Goal: Information Seeking & Learning: Learn about a topic

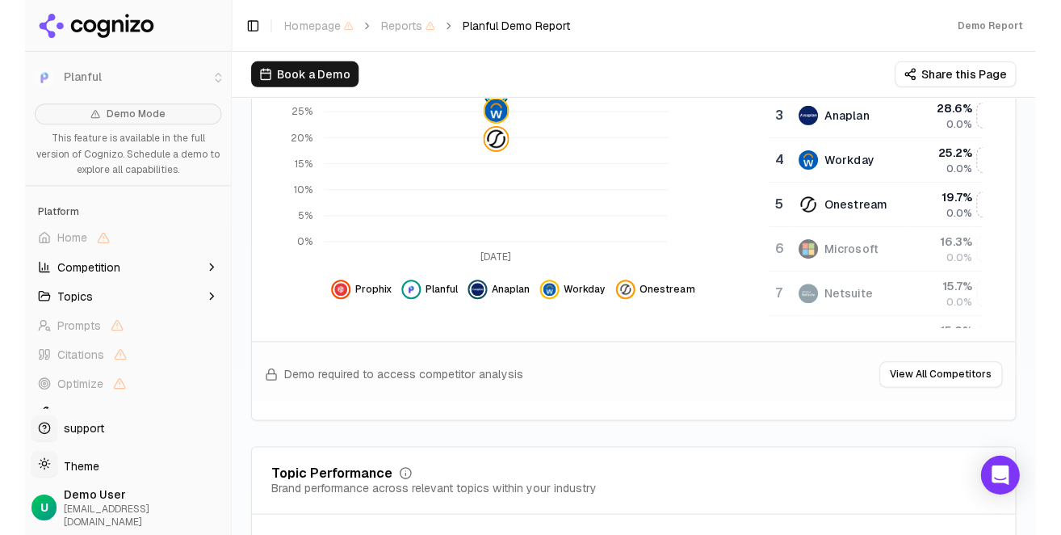
scroll to position [483, 0]
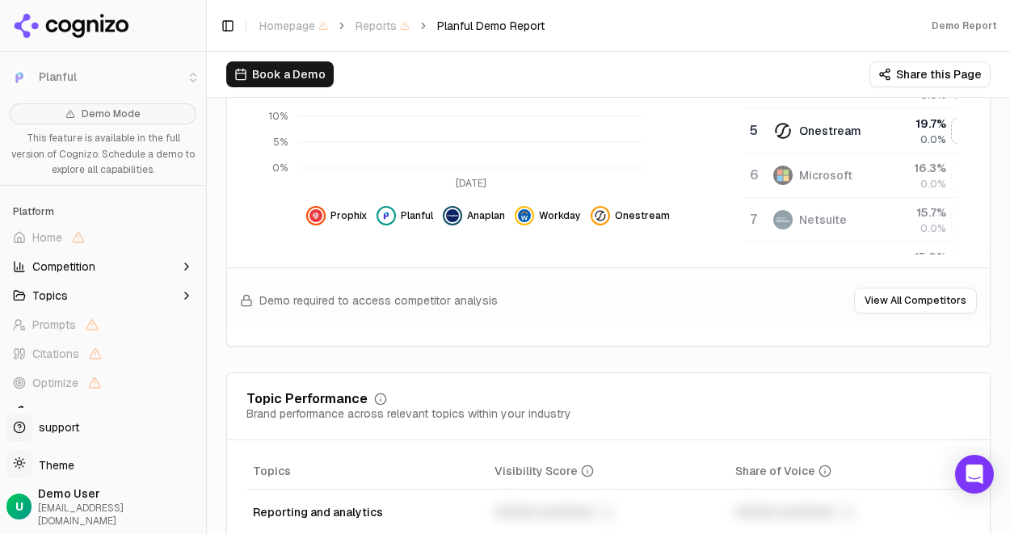
click at [569, 347] on div "Visibility Score Percentage of AI answers that mention your brand Visibility Sc…" at bounding box center [608, 77] width 764 height 540
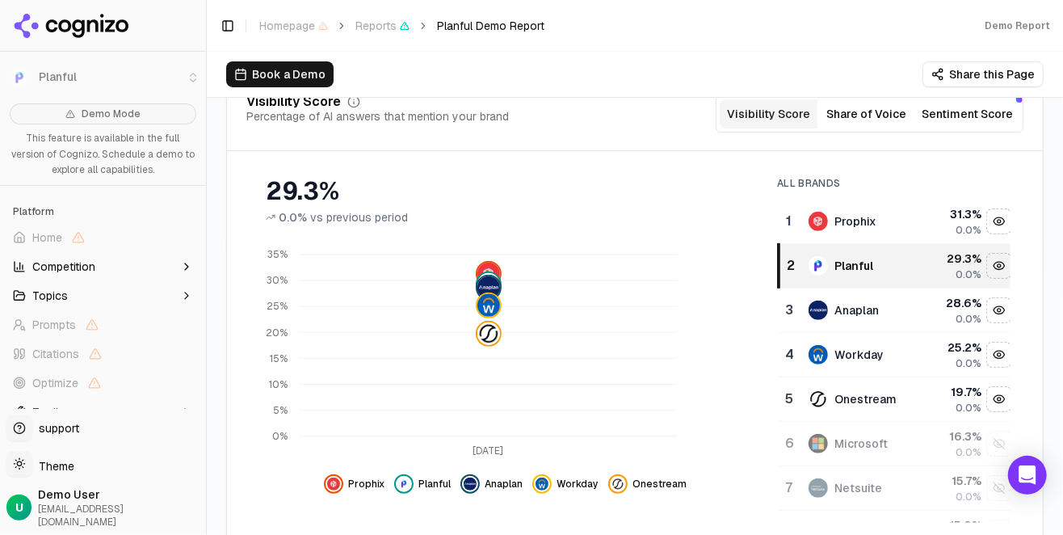
scroll to position [193, 0]
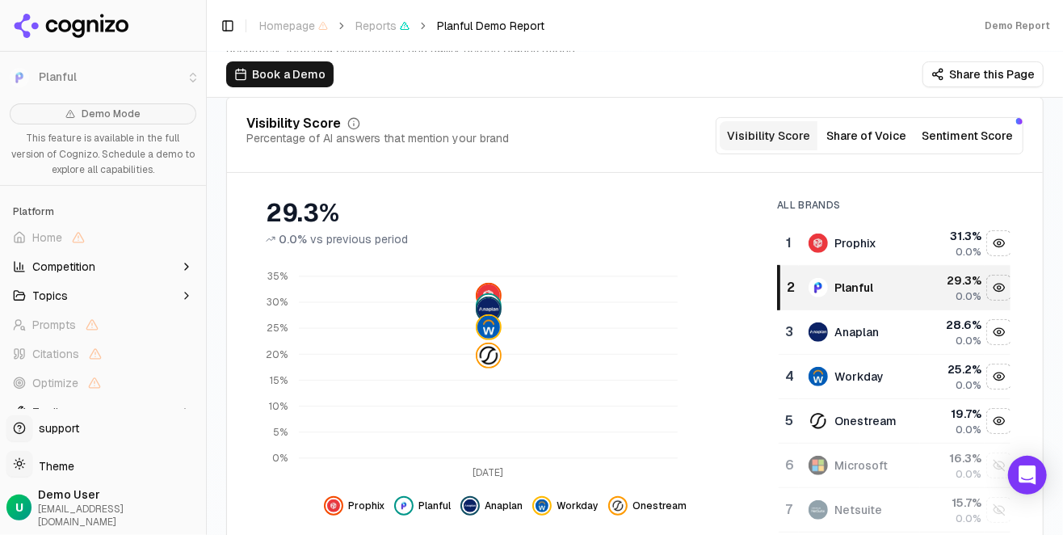
click at [843, 150] on button "Share of Voice" at bounding box center [867, 135] width 98 height 29
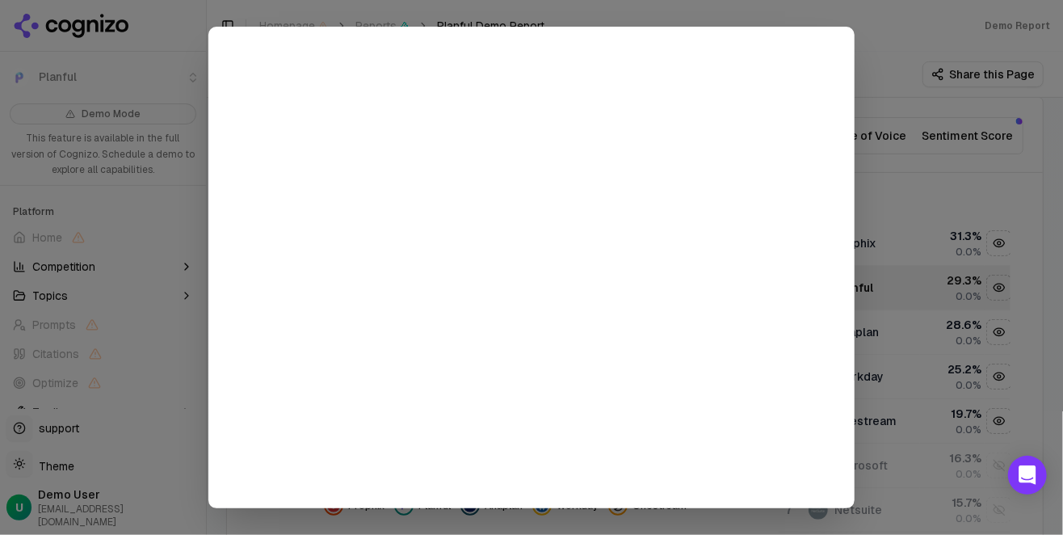
click at [941, 133] on div at bounding box center [531, 267] width 1063 height 535
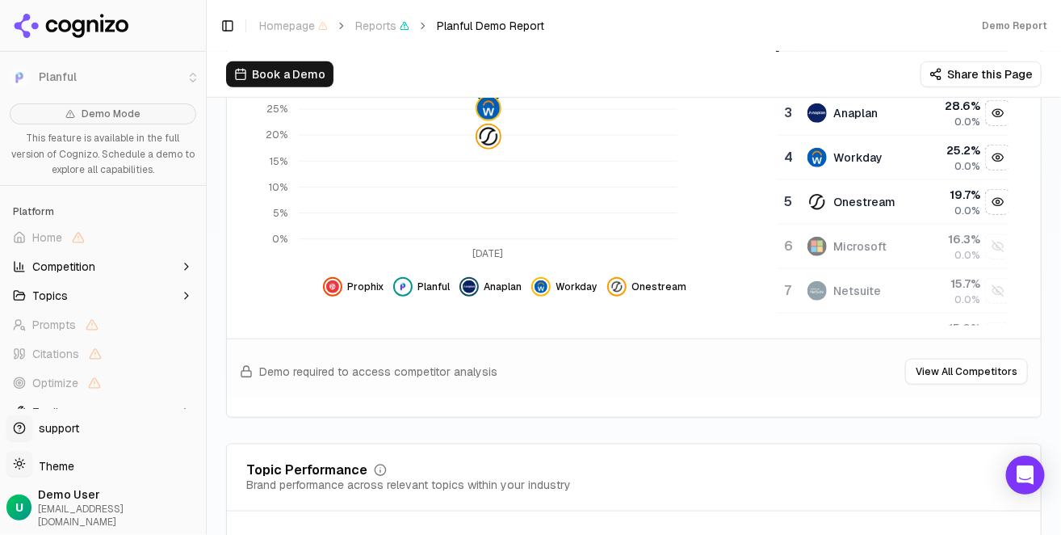
scroll to position [422, 0]
